Goal: Task Accomplishment & Management: Use online tool/utility

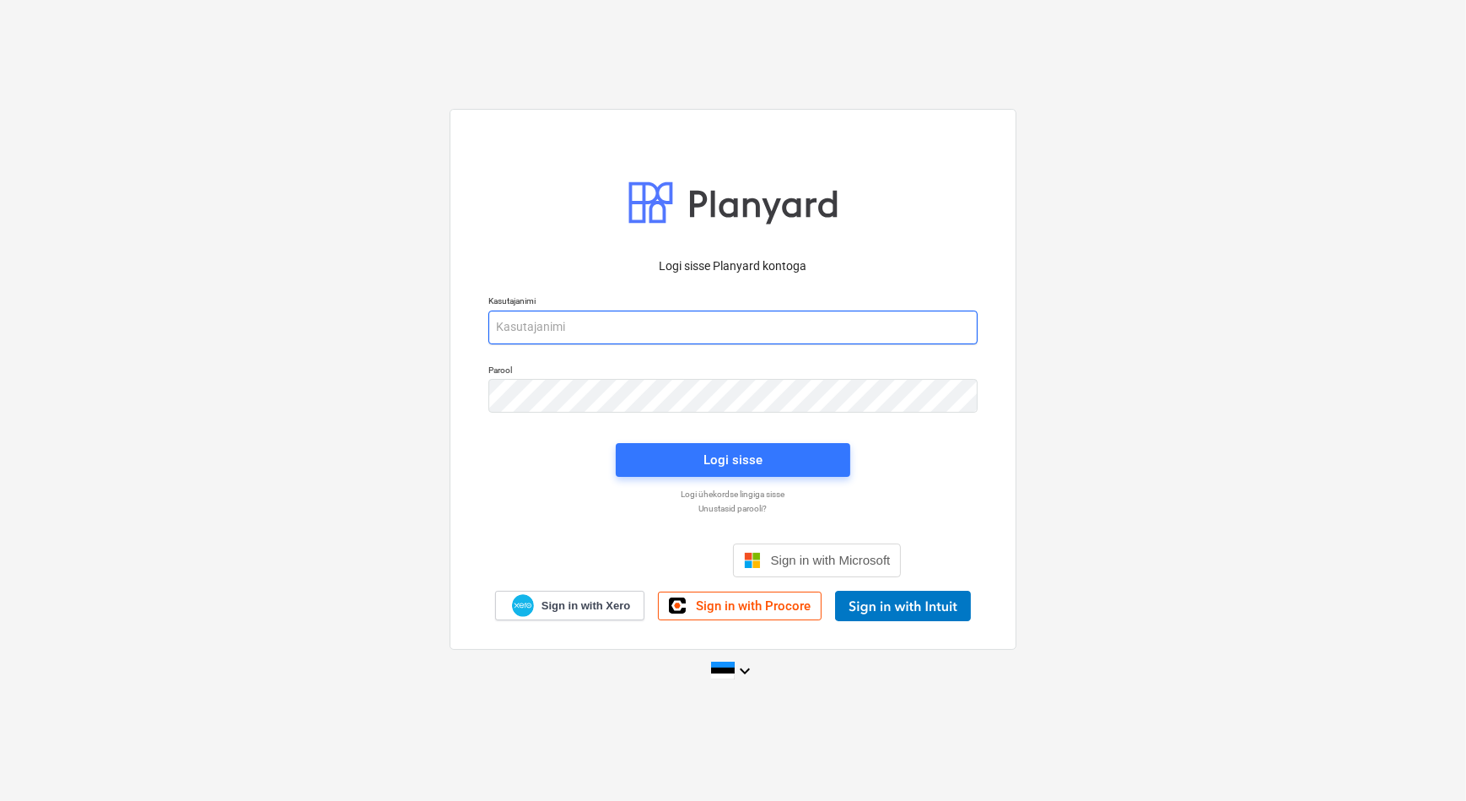
click at [562, 331] on input "email" at bounding box center [732, 327] width 489 height 34
type input "[EMAIL_ADDRESS][DOMAIN_NAME]"
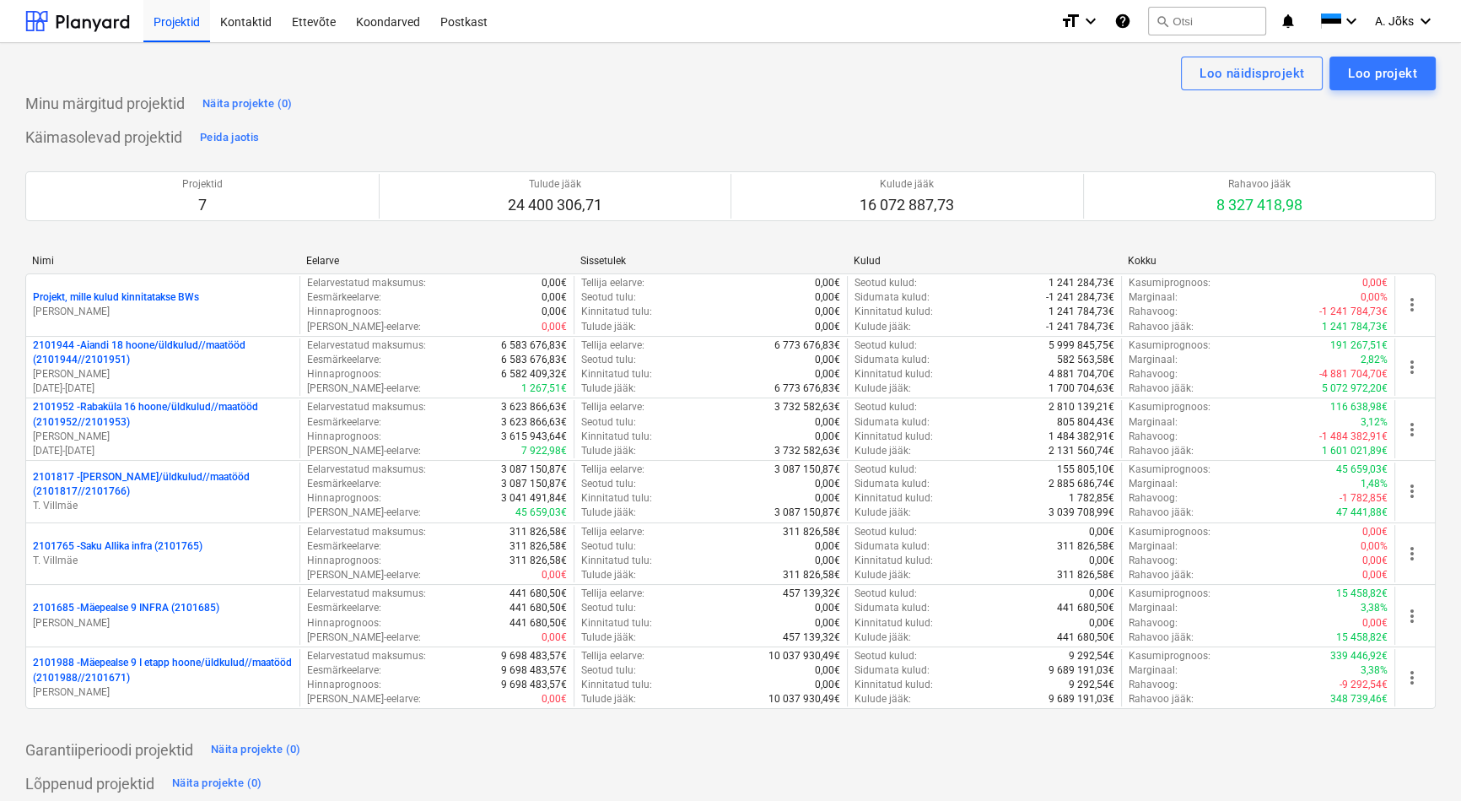
drag, startPoint x: 380, startPoint y: 19, endPoint x: 506, endPoint y: 30, distance: 127.0
click at [380, 19] on div "Koondarved" at bounding box center [388, 20] width 84 height 43
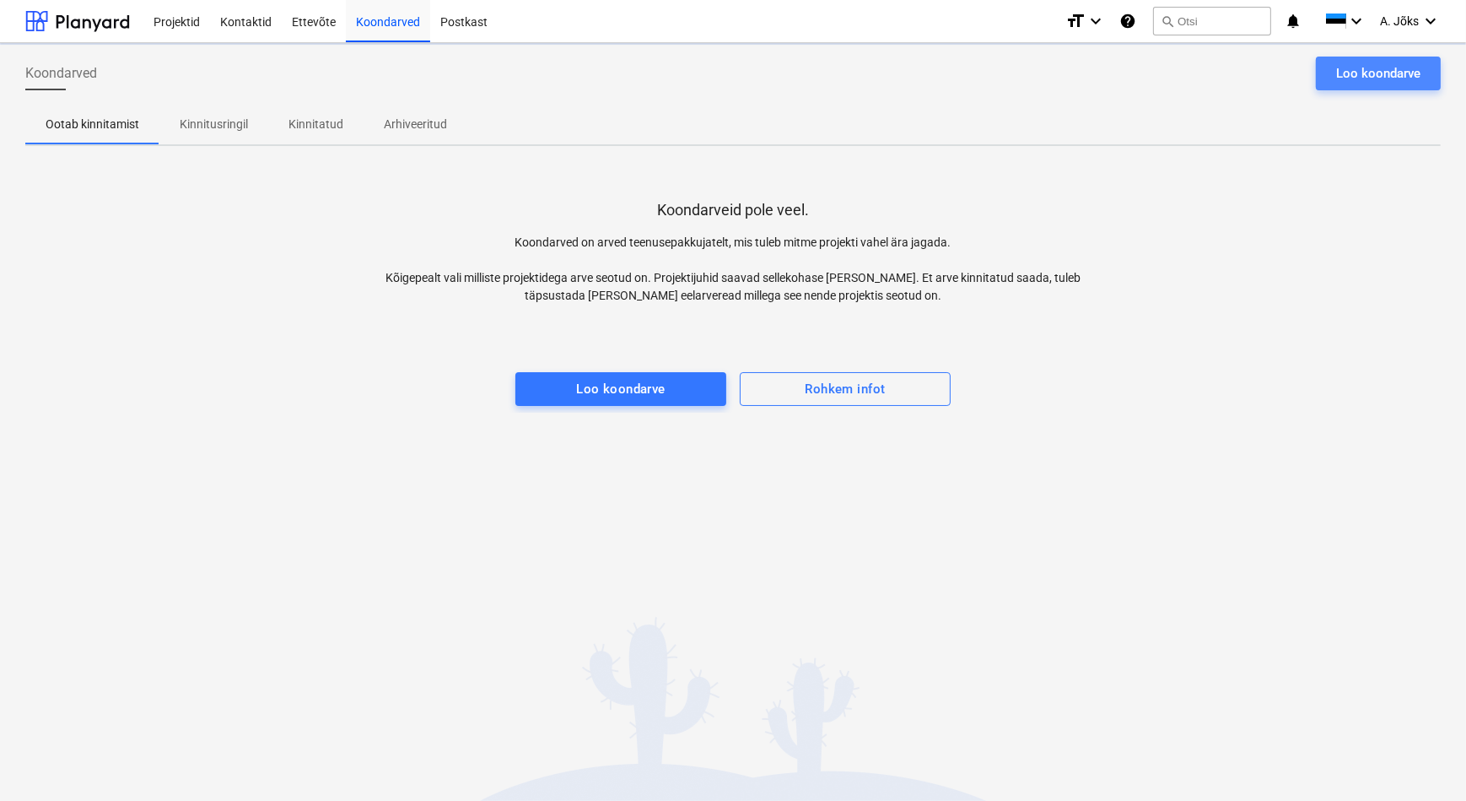
click at [1337, 73] on div "Loo koondarve" at bounding box center [1378, 73] width 84 height 22
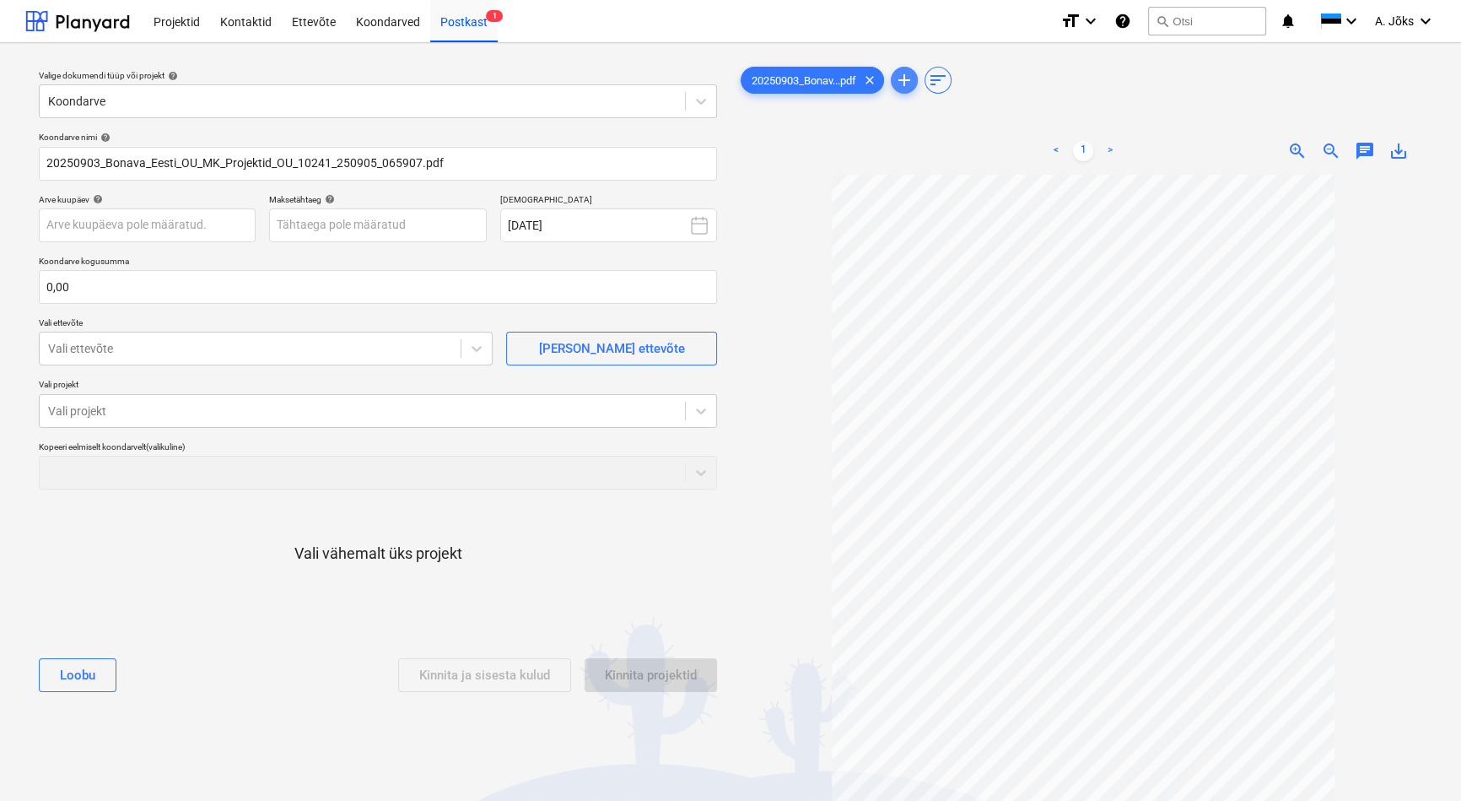
click at [911, 78] on span "add" at bounding box center [904, 80] width 20 height 20
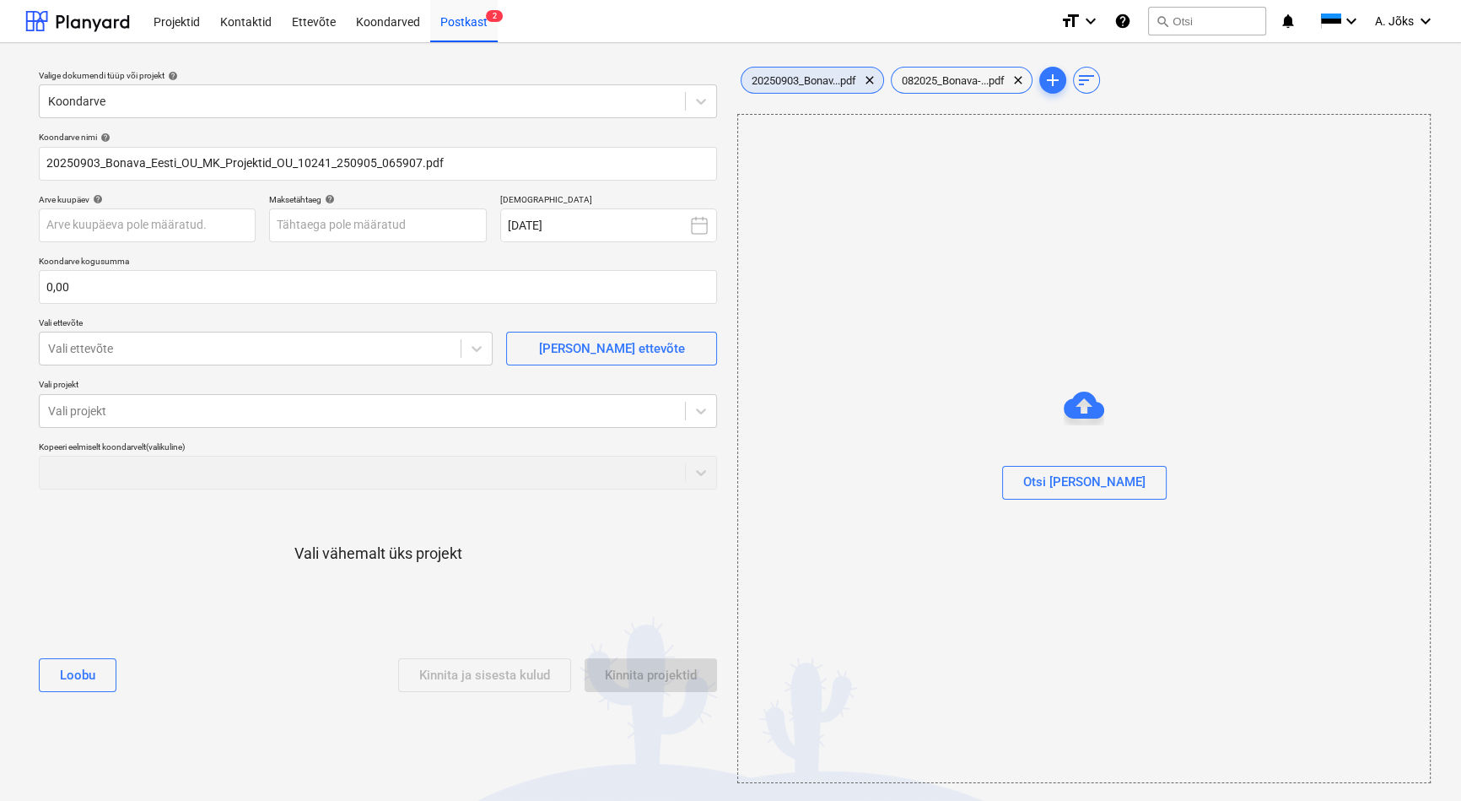
click at [817, 76] on span "20250903_Bonav...pdf" at bounding box center [804, 80] width 125 height 13
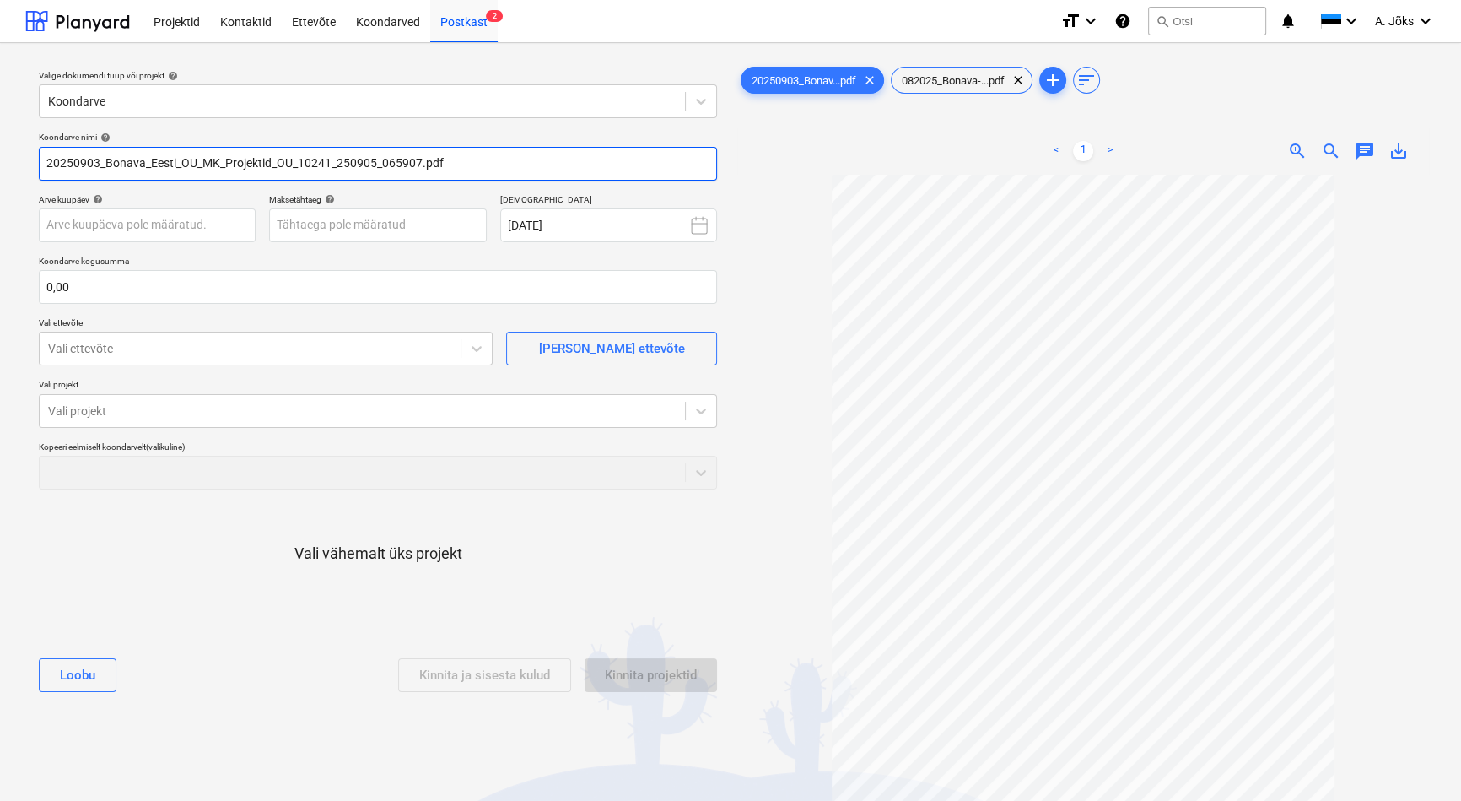
drag, startPoint x: 298, startPoint y: 168, endPoint x: -28, endPoint y: 147, distance: 326.3
click at [0, 147] on html "Projektid Kontaktid Ettevõte Koondarved Postkast 2 format_size keyboard_arrow_d…" at bounding box center [730, 400] width 1461 height 801
paste input "MK Projektid OÜ"
click at [283, 168] on input "MK Projektid OU arve 10241_250905_065907.pdf" at bounding box center [378, 164] width 678 height 34
type input "MK Projektid OU arve 10241.pdf"
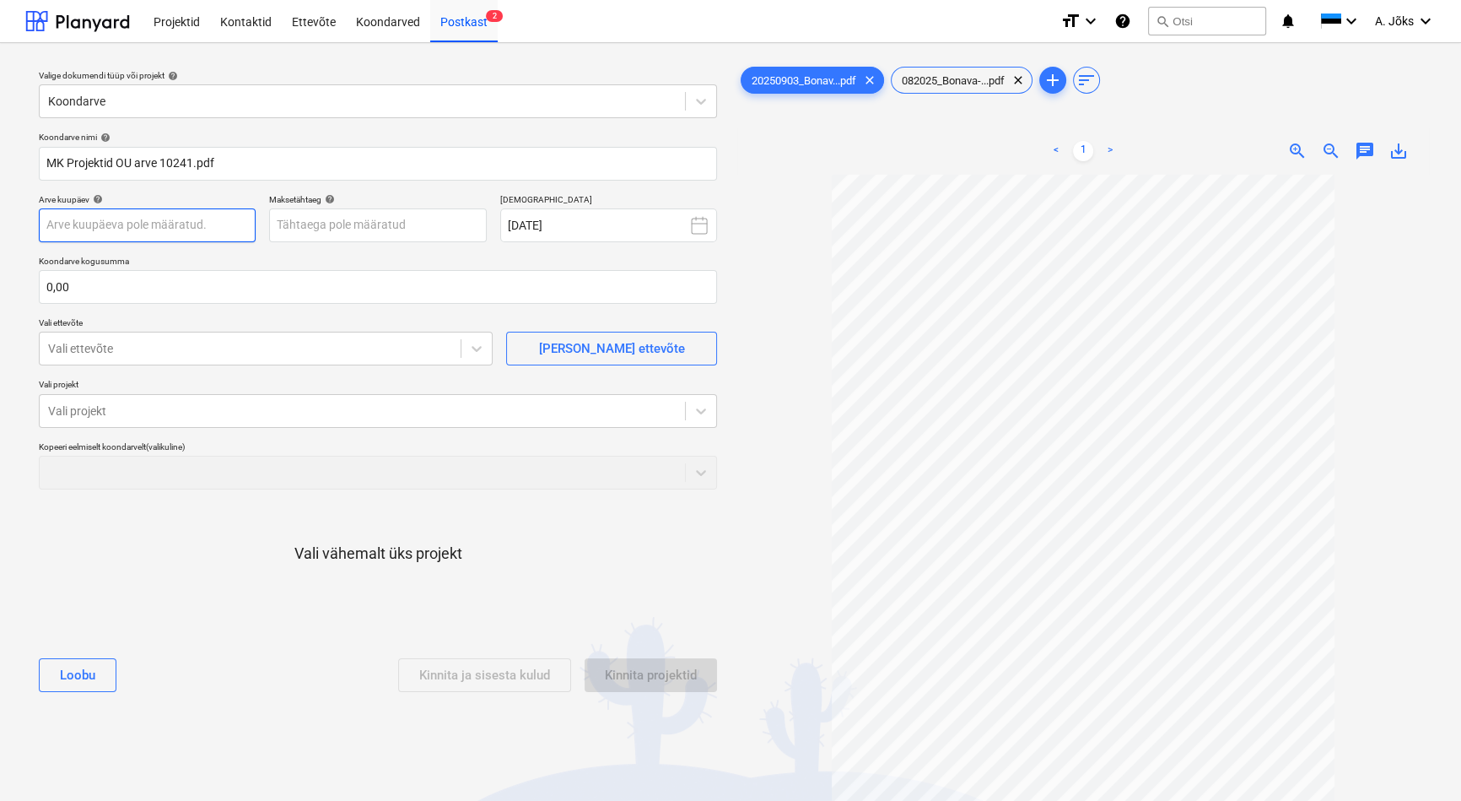
click at [215, 228] on body "Projektid Kontaktid Ettevõte Koondarved Postkast 2 format_size keyboard_arrow_d…" at bounding box center [730, 400] width 1461 height 801
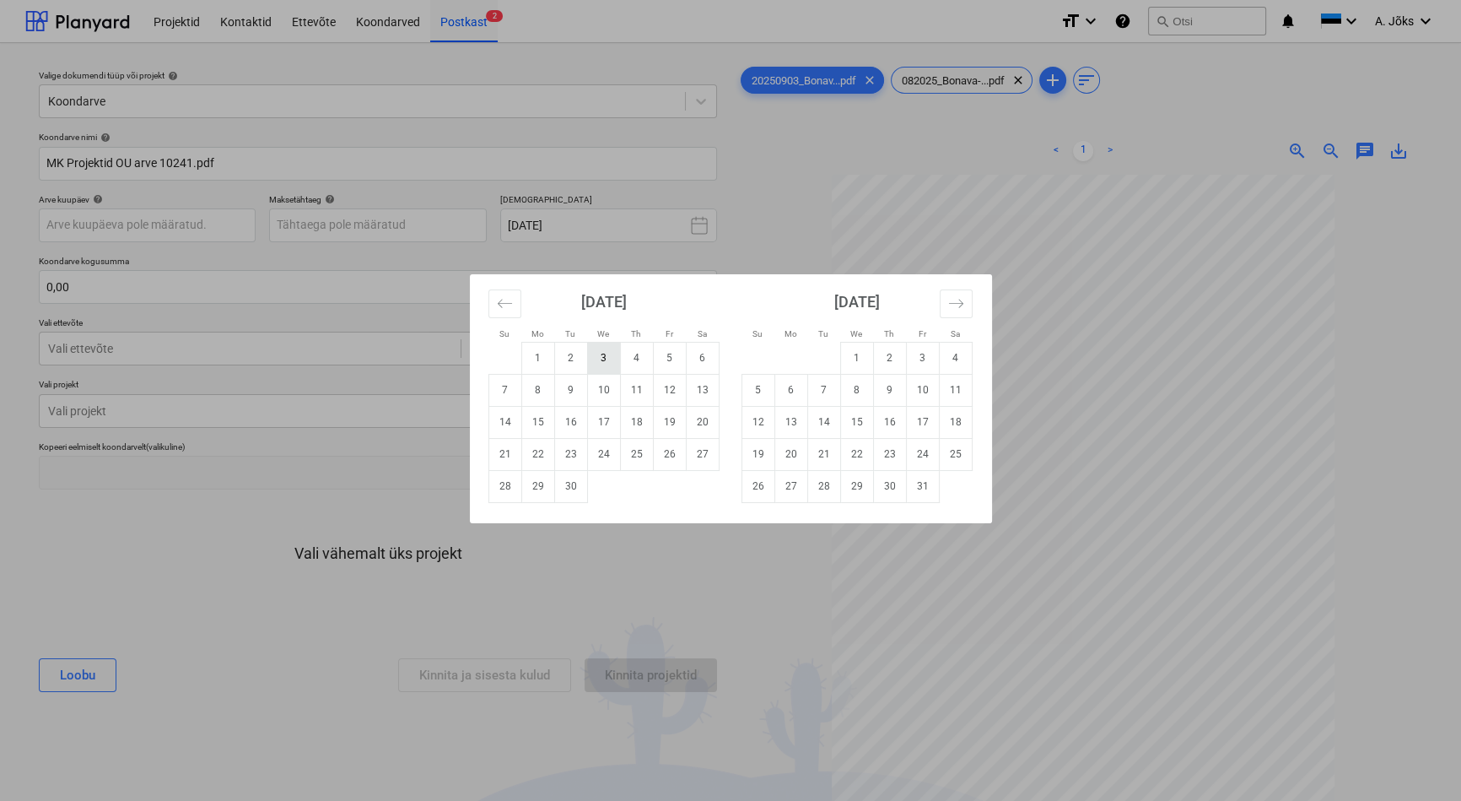
click at [599, 359] on td "3" at bounding box center [603, 358] width 33 height 32
type input "[DATE]"
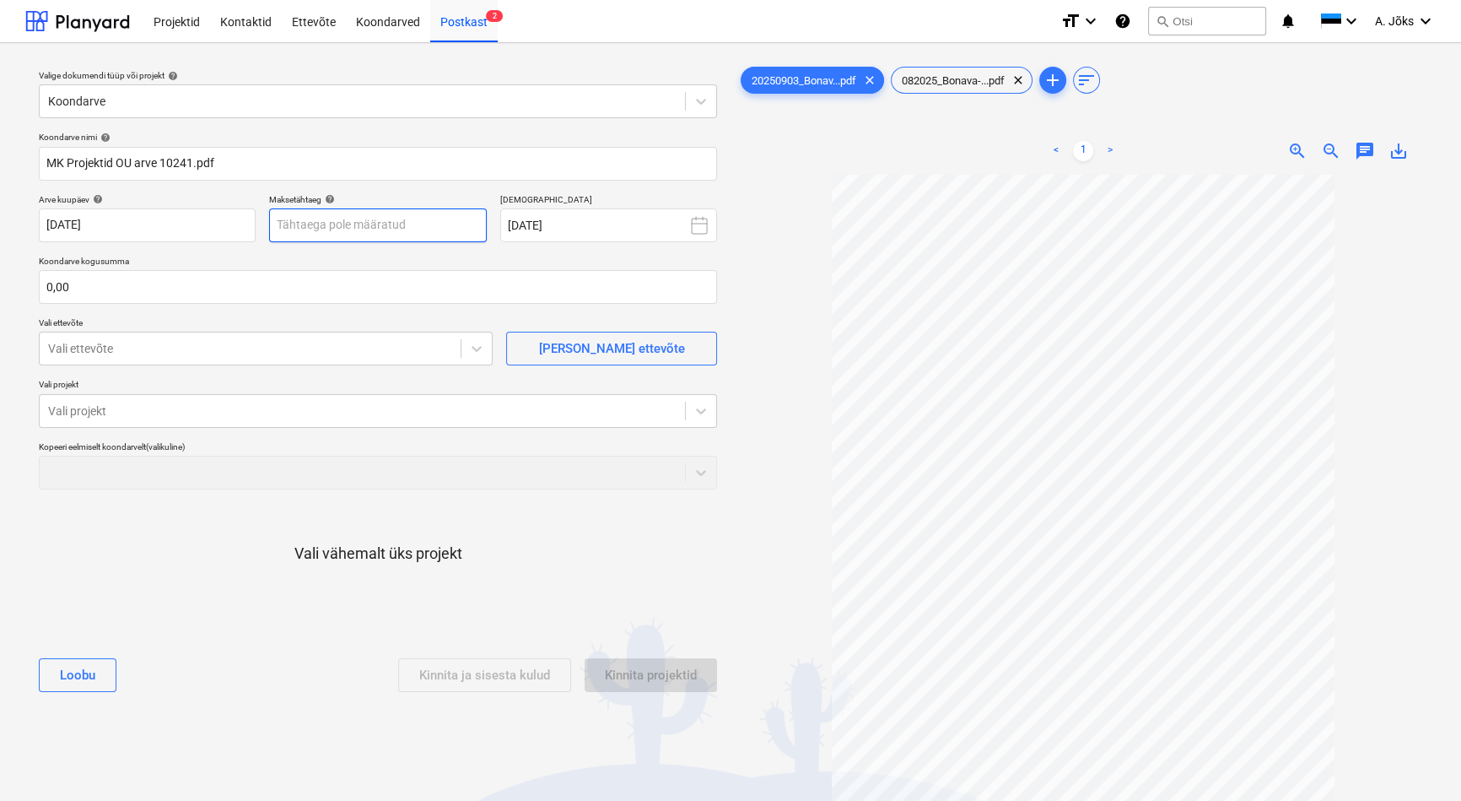
click at [437, 238] on body "Projektid Kontaktid Ettevõte Koondarved Postkast 2 format_size keyboard_arrow_d…" at bounding box center [730, 400] width 1461 height 801
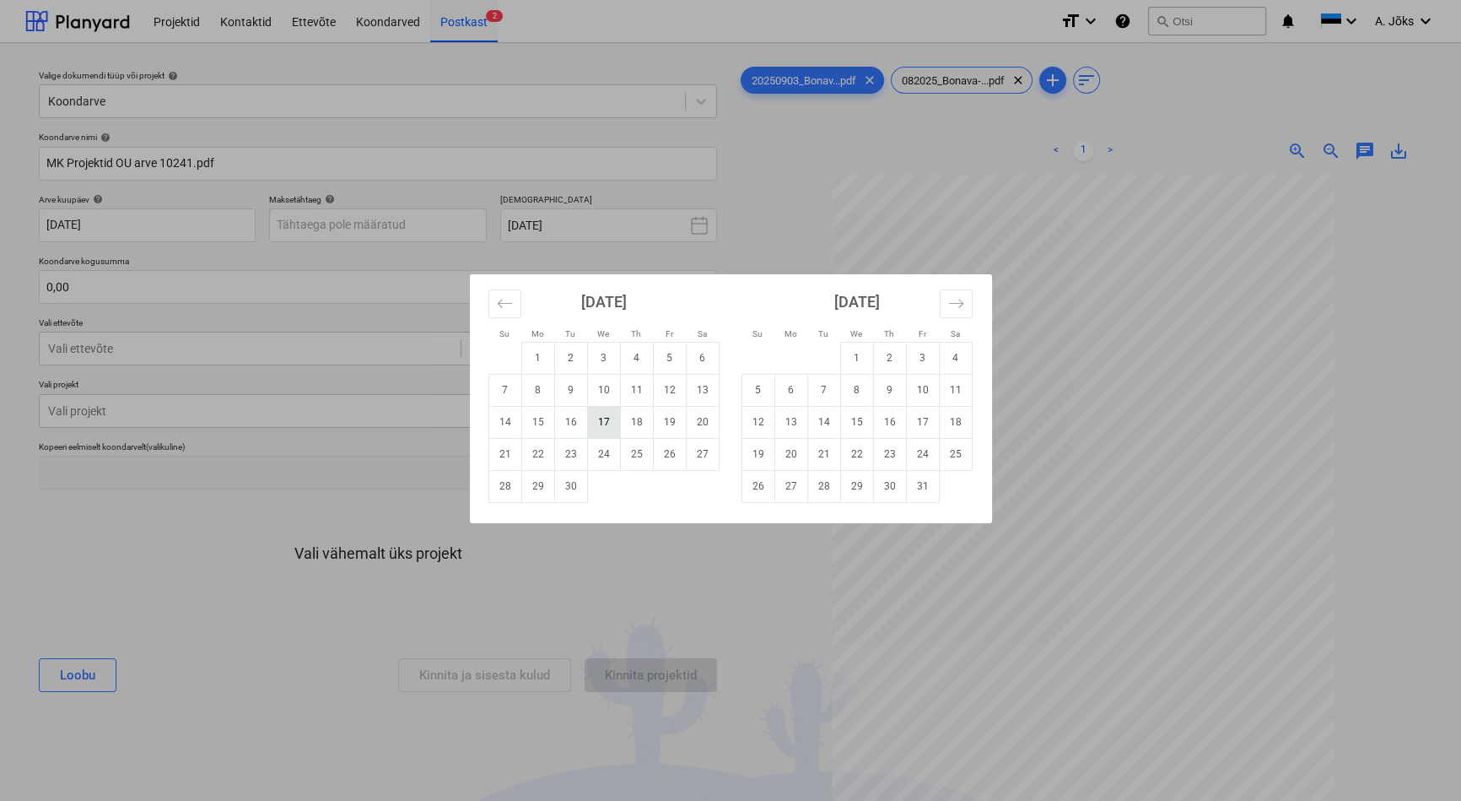
click at [594, 420] on td "17" at bounding box center [603, 422] width 33 height 32
type input "[DATE]"
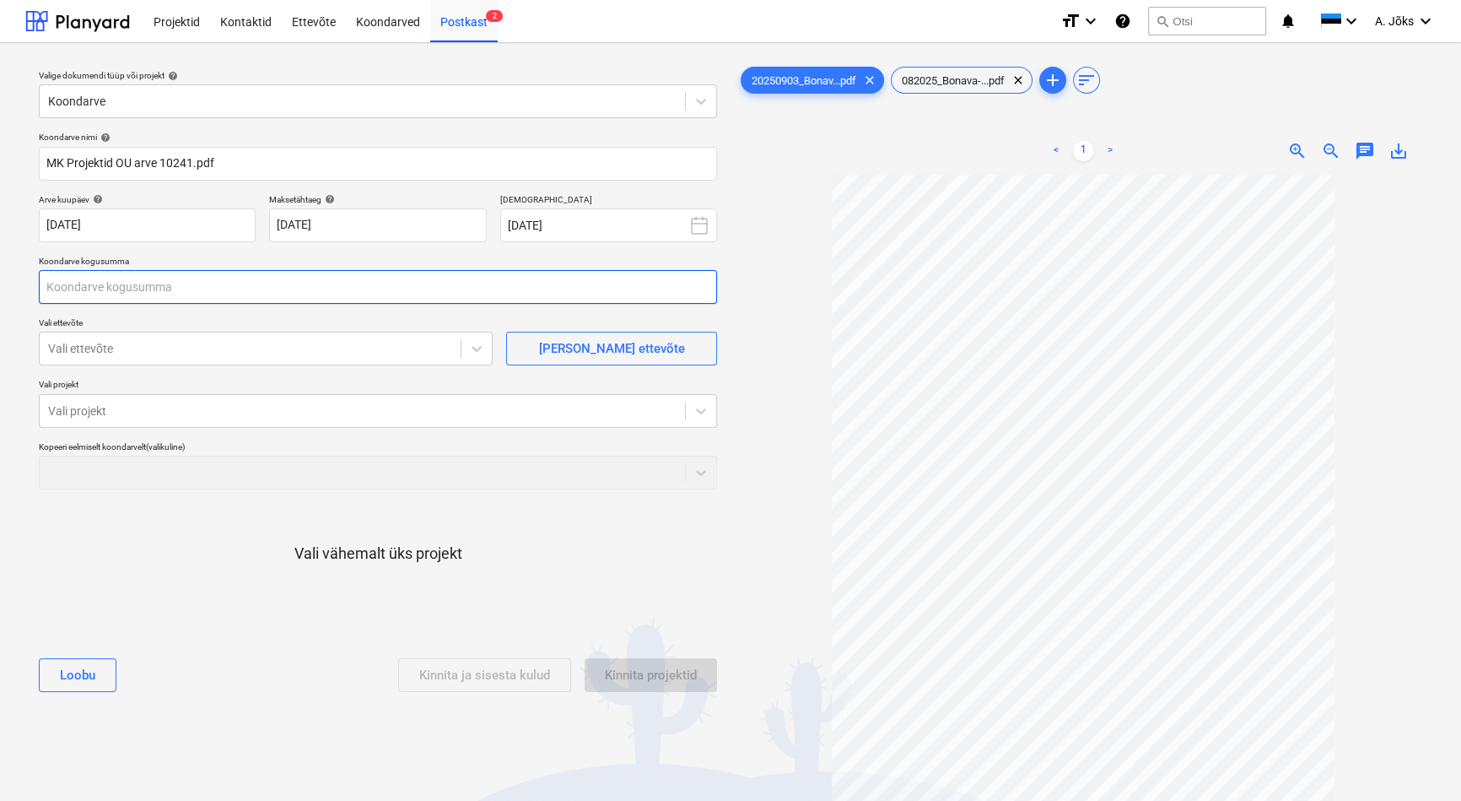
click at [308, 292] on input "text" at bounding box center [378, 287] width 678 height 34
type input "2 662,00"
click at [292, 353] on div at bounding box center [250, 348] width 404 height 17
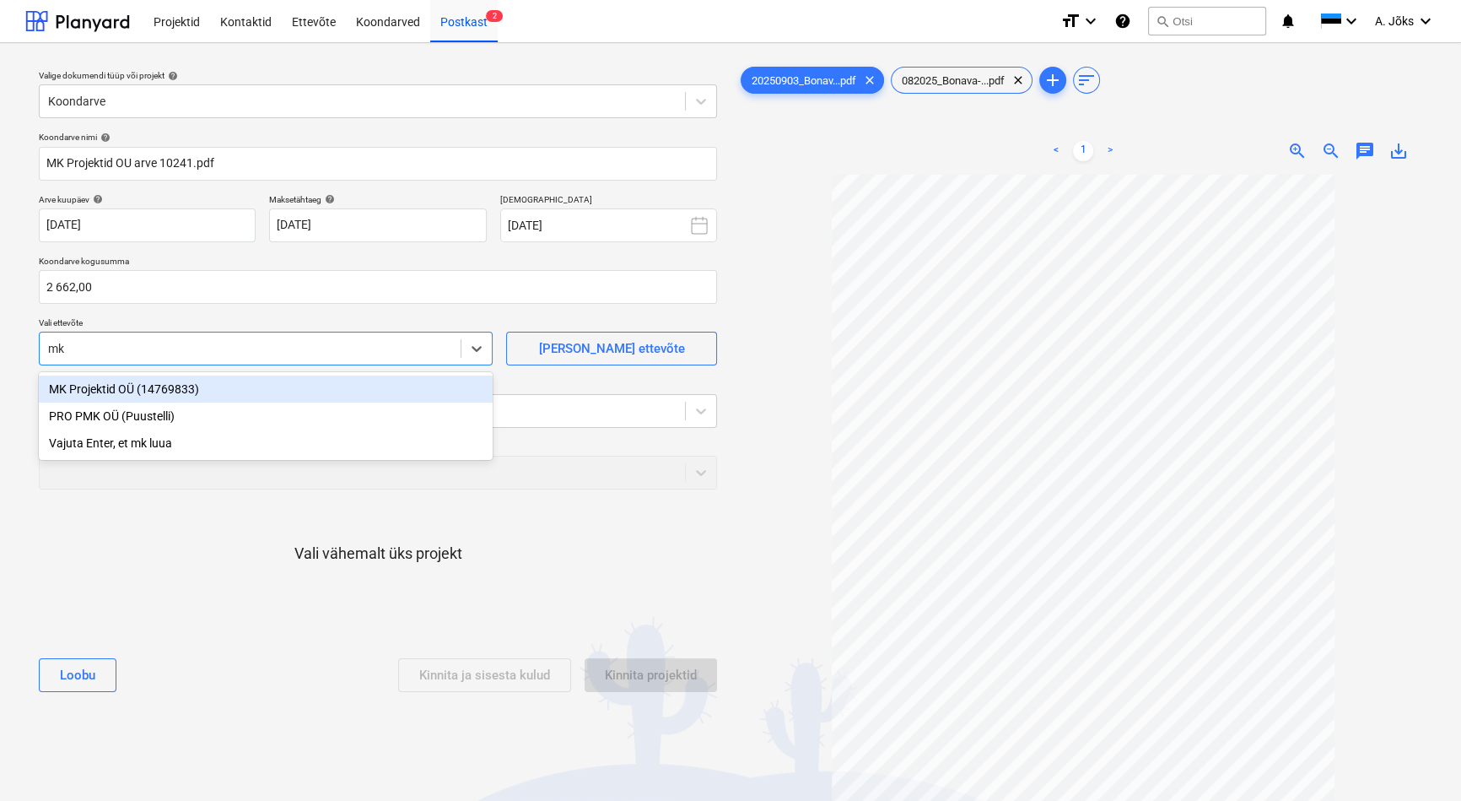
type input "mk p"
click at [228, 388] on div "MK Projektid OÜ (14769833)" at bounding box center [266, 388] width 454 height 27
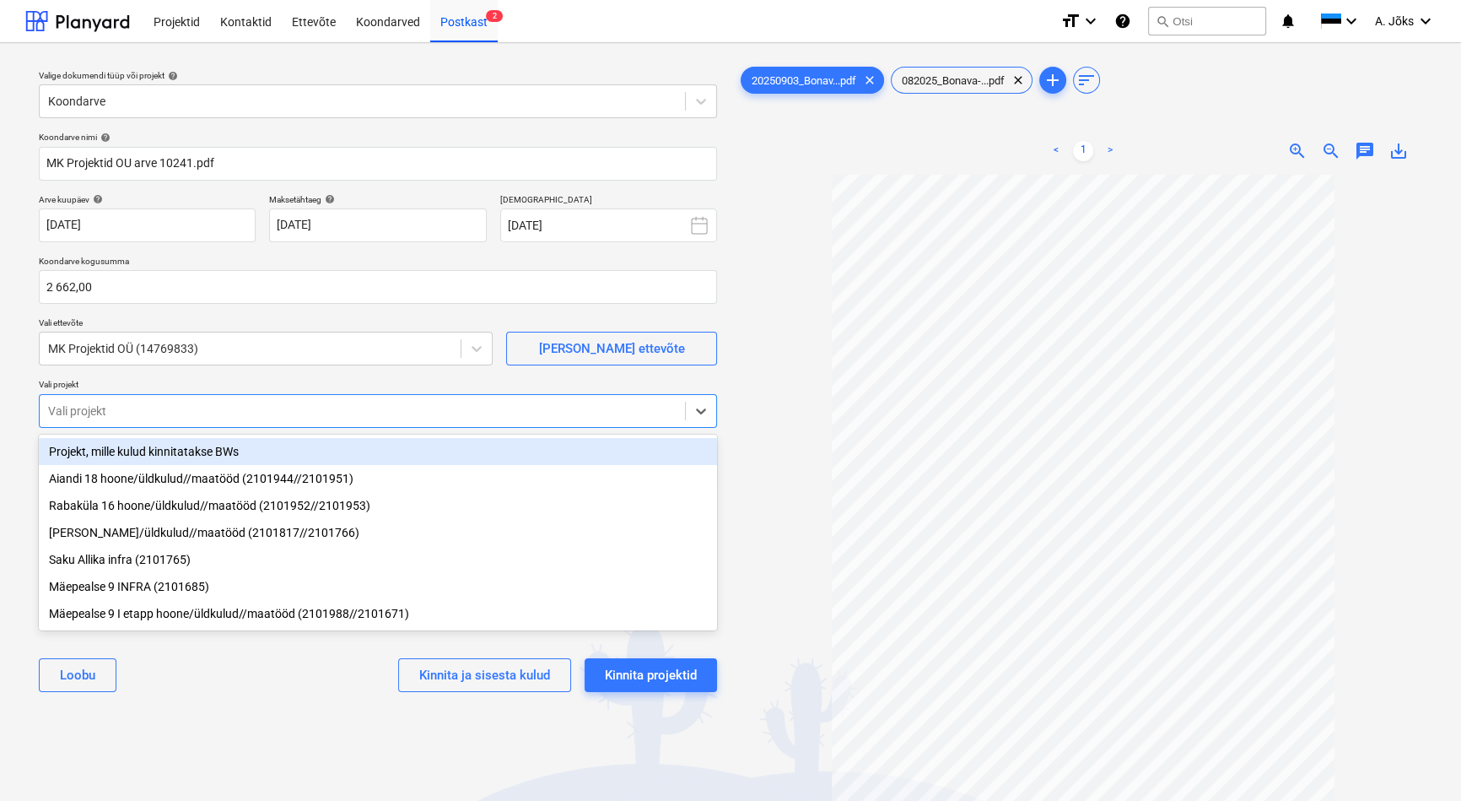
click at [210, 409] on div at bounding box center [362, 410] width 629 height 17
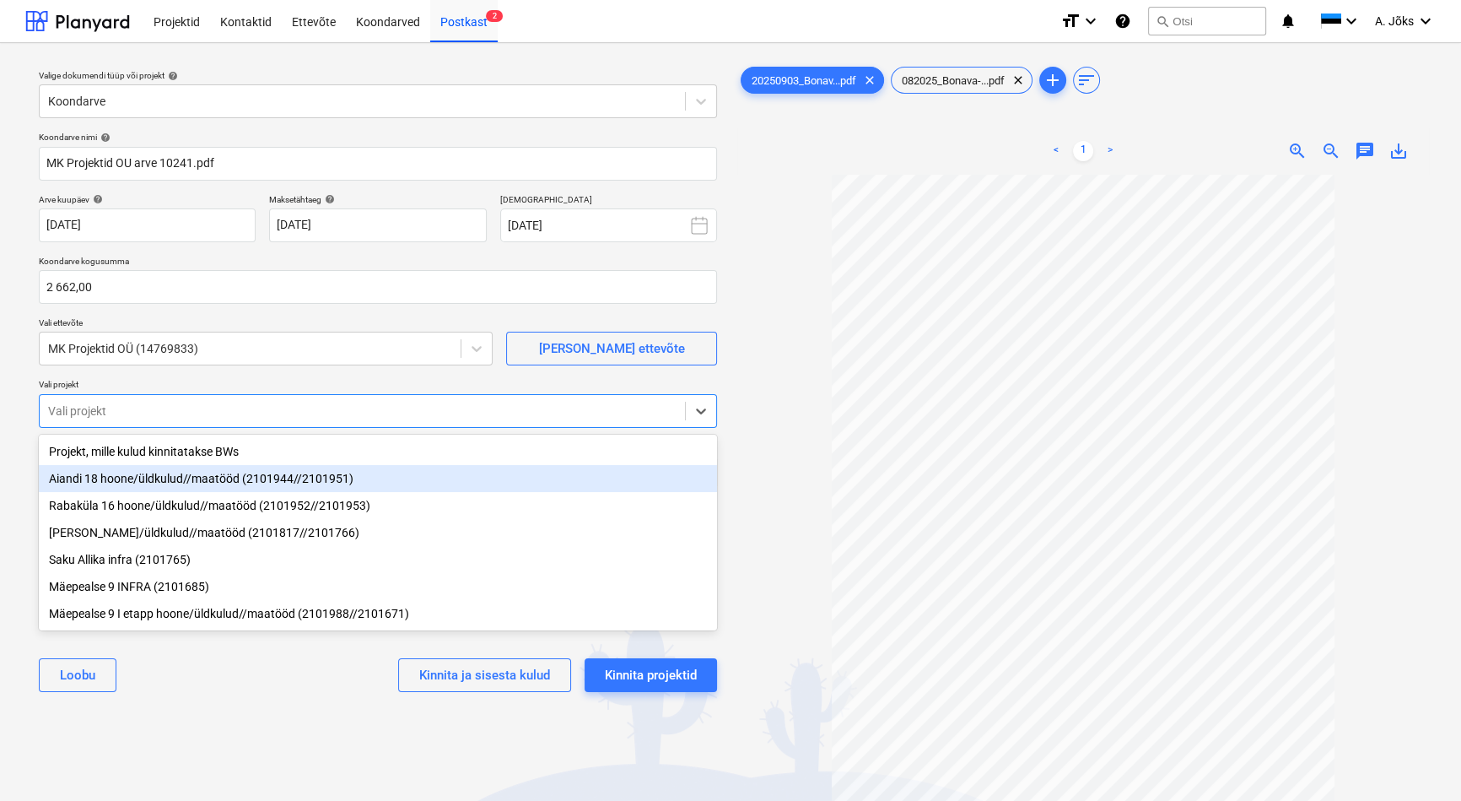
click at [194, 471] on div "Aiandi 18 hoone/üldkulud//maatööd (2101944//2101951)" at bounding box center [378, 478] width 678 height 27
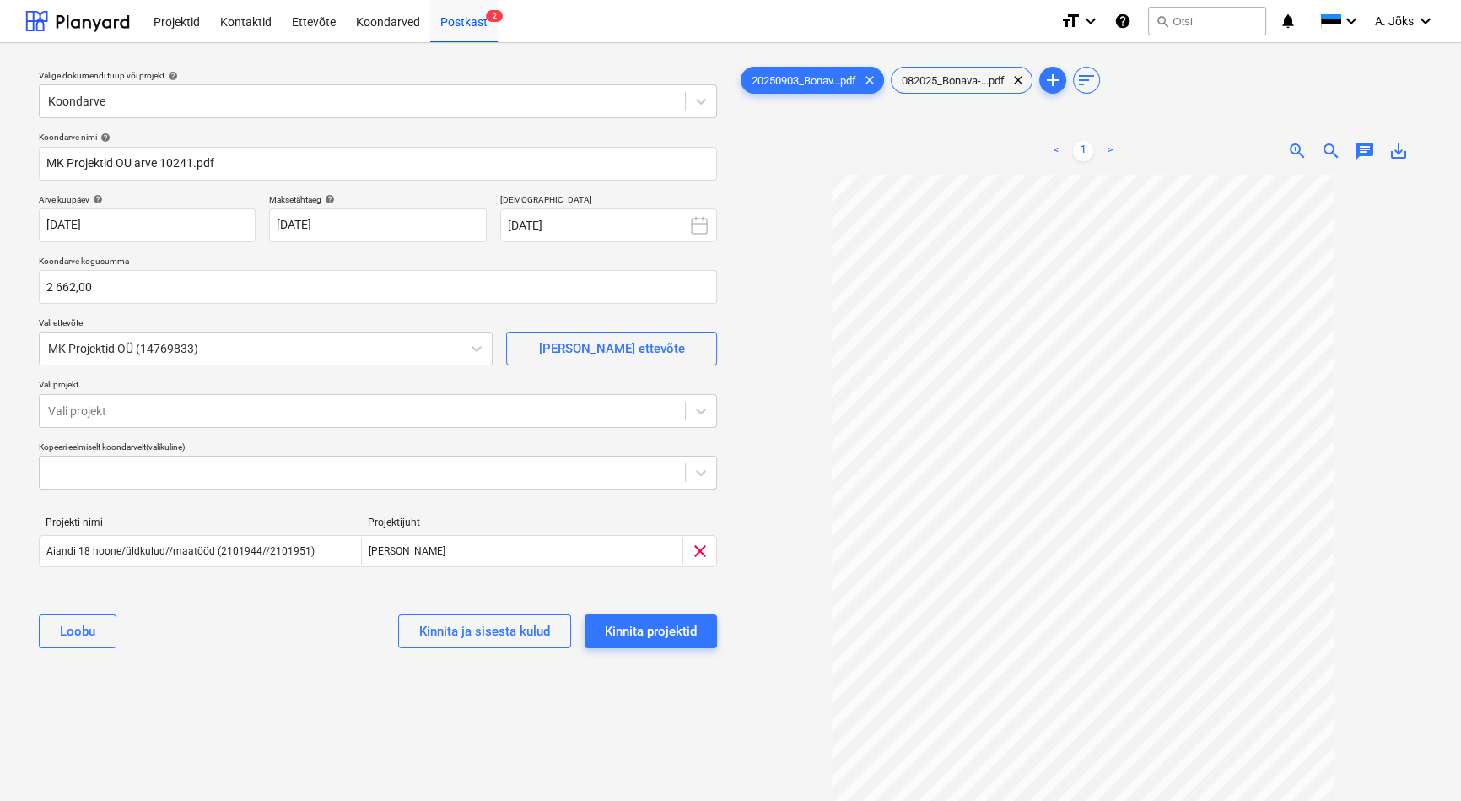
click at [256, 697] on div "Valige dokumendi tüüp või projekt help Koondarve Koondarve nimi help MK Projekt…" at bounding box center [377, 496] width 705 height 878
click at [689, 633] on div "Kinnita projektid" at bounding box center [651, 631] width 92 height 22
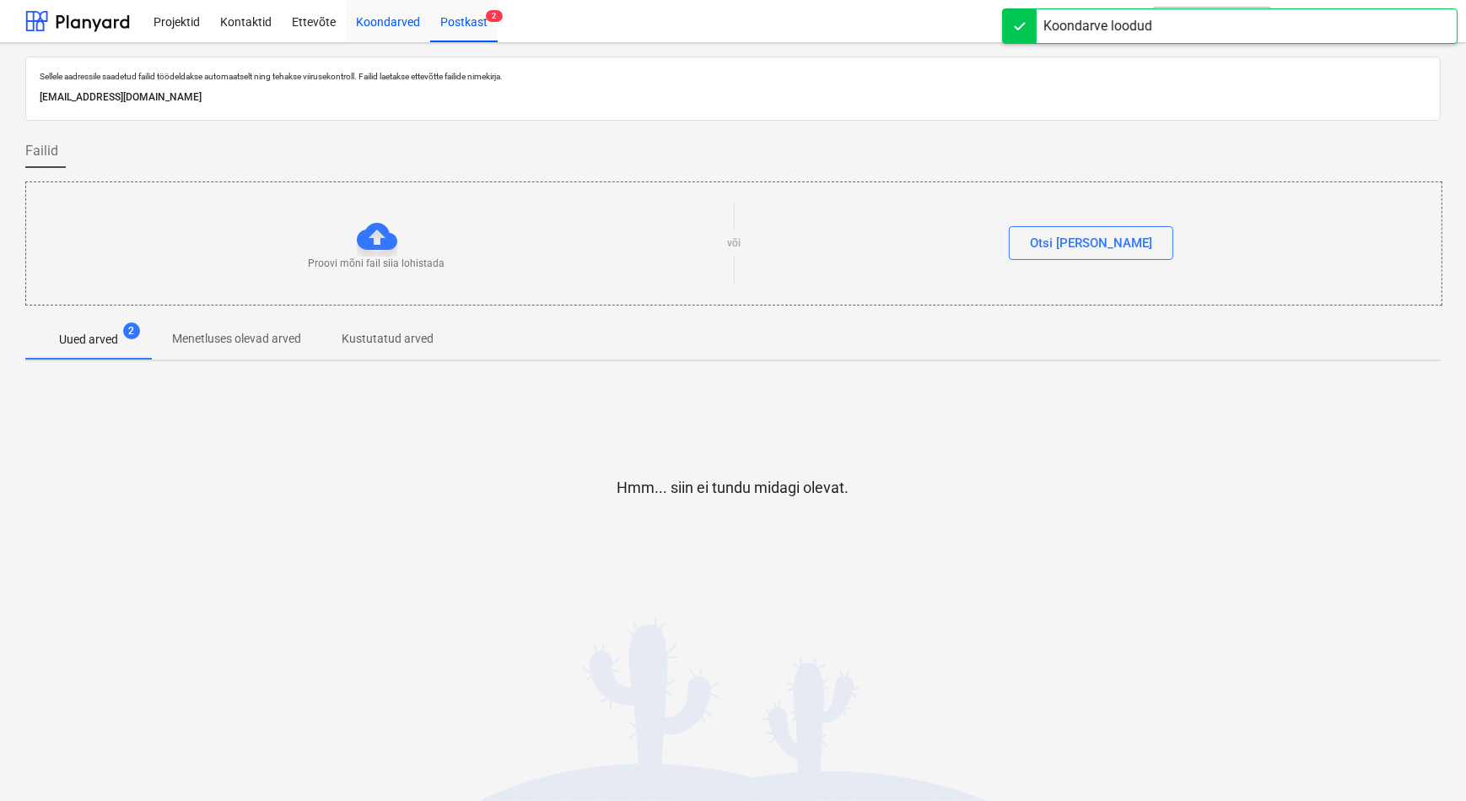
click at [398, 23] on div "Koondarved" at bounding box center [388, 20] width 84 height 43
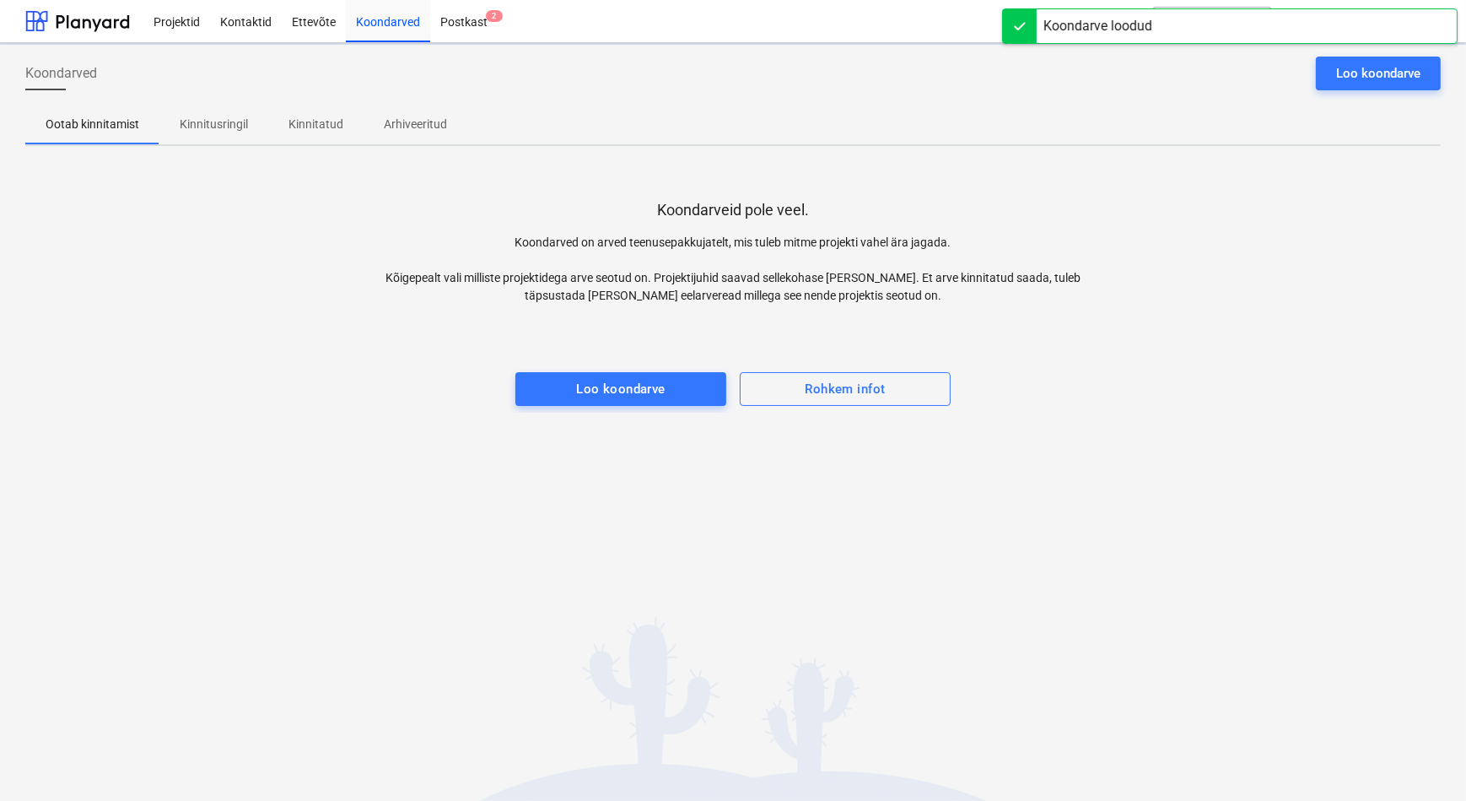
click at [205, 126] on p "Kinnitusringil" at bounding box center [214, 125] width 68 height 18
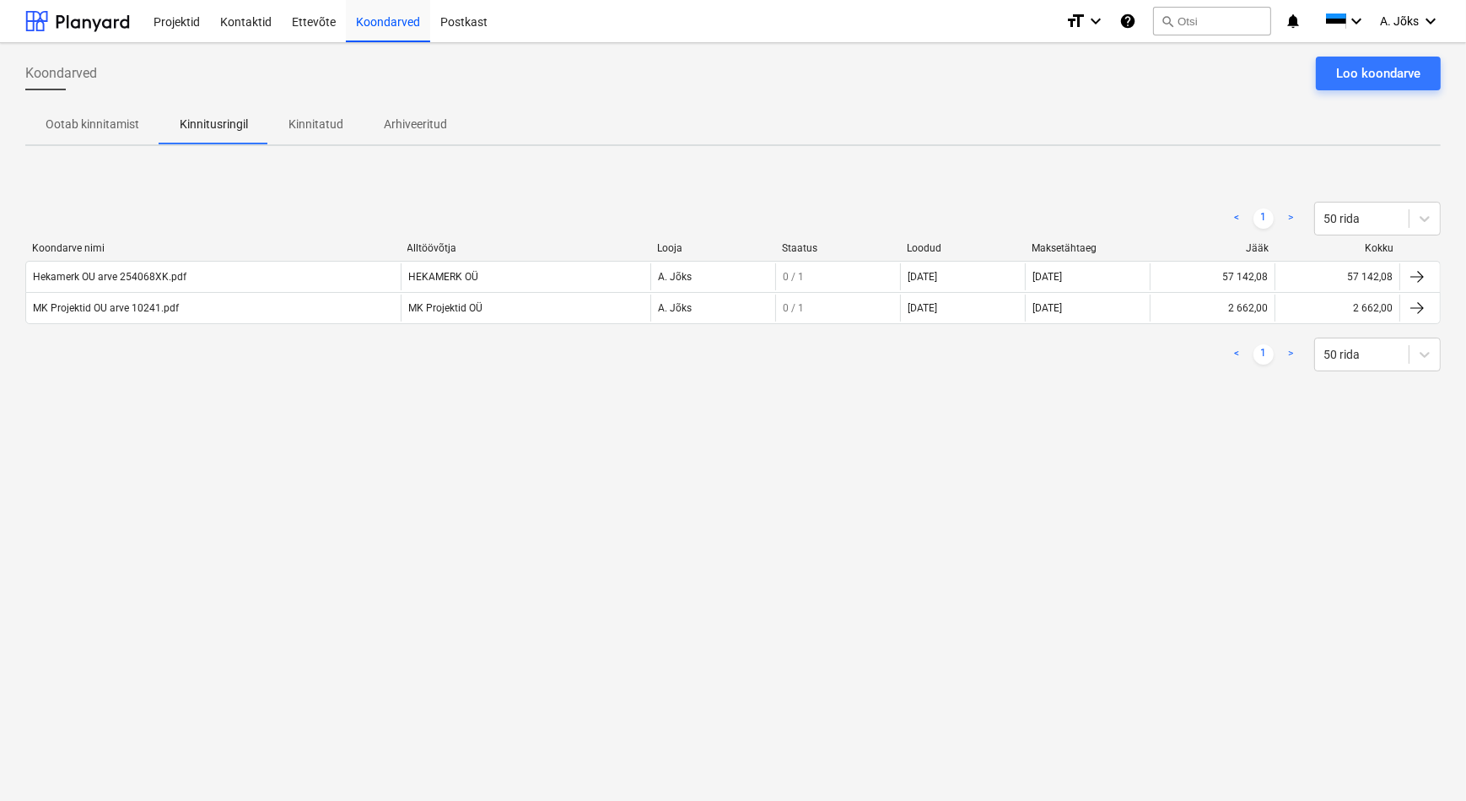
click at [284, 434] on div "Koondarved Loo koondarve Ootab kinnitamist Kinnitusringil Kinnitatud Arhiveerit…" at bounding box center [733, 422] width 1466 height 758
click at [302, 461] on div "Koondarved Loo koondarve Ootab kinnitamist Kinnitusringil Kinnitatud Arhiveerit…" at bounding box center [733, 422] width 1466 height 758
drag, startPoint x: 330, startPoint y: 118, endPoint x: 257, endPoint y: 114, distance: 72.7
click at [329, 118] on p "Kinnitatud" at bounding box center [316, 125] width 55 height 18
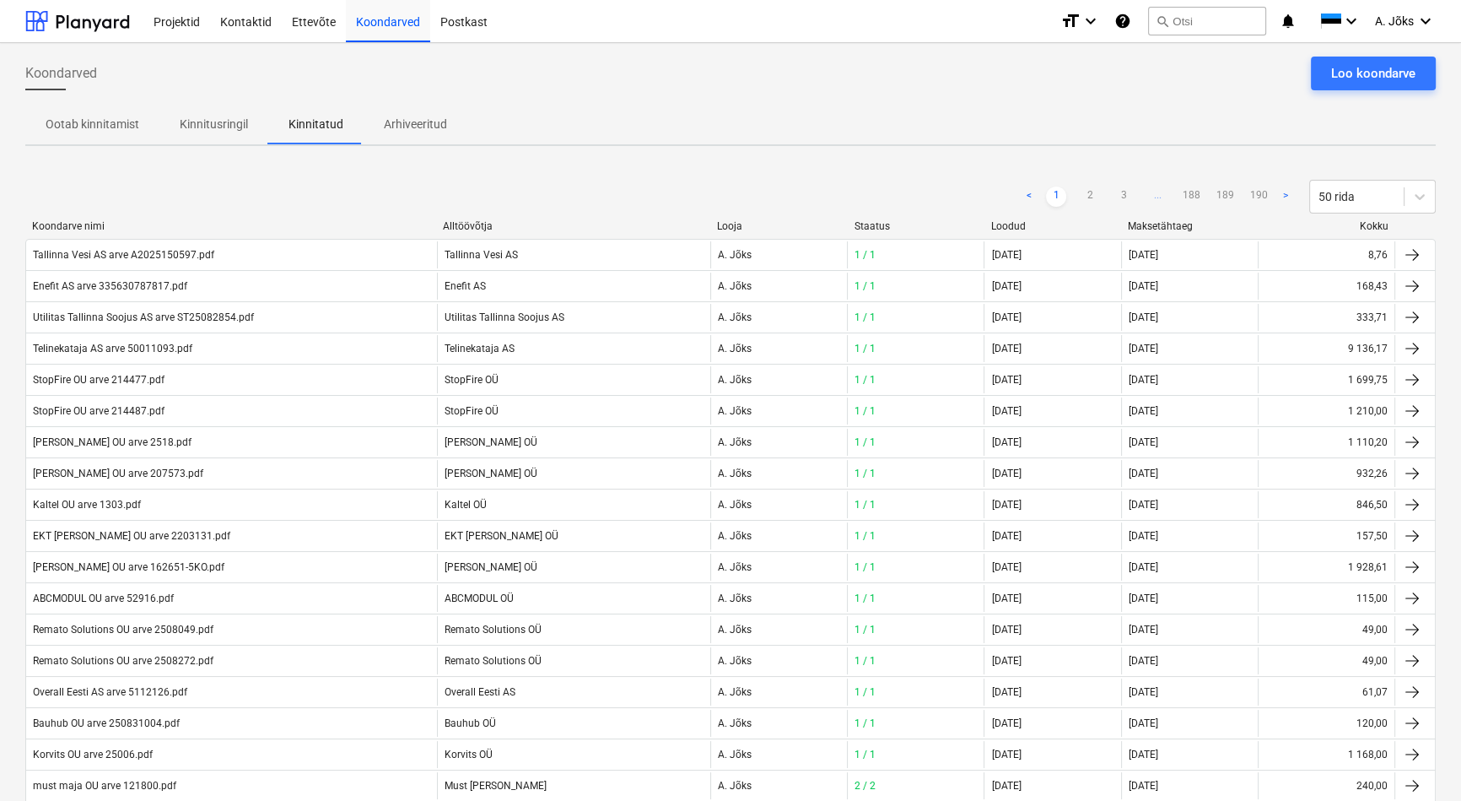
click at [217, 125] on p "Kinnitusringil" at bounding box center [214, 125] width 68 height 18
